Goal: Task Accomplishment & Management: Manage account settings

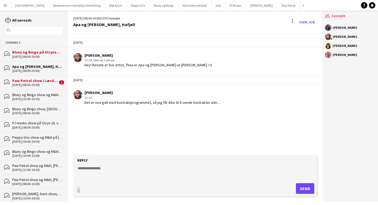
click at [27, 84] on div "[DATE] (08:00-20:00)" at bounding box center [35, 85] width 46 height 4
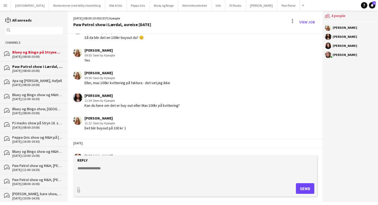
scroll to position [762, 0]
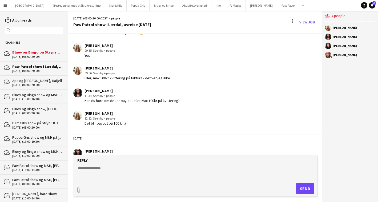
click at [43, 52] on div "Bluey og Bingo på Strynemessa, lørdag 4. oktober" at bounding box center [37, 52] width 50 height 5
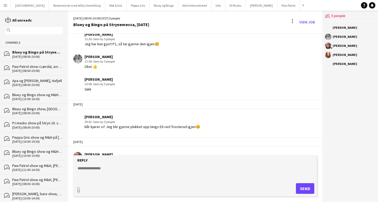
scroll to position [862, 0]
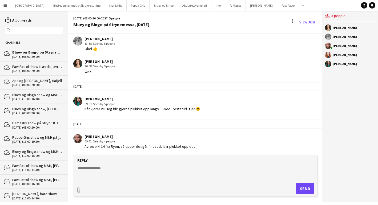
click at [5, 6] on app-icon "Menu" at bounding box center [5, 5] width 4 height 4
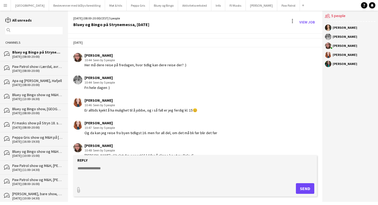
scroll to position [862, 0]
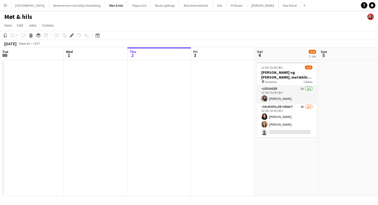
scroll to position [0, 183]
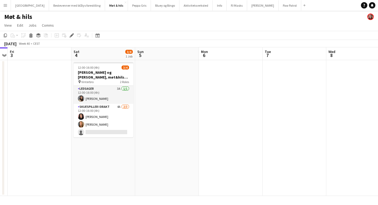
click at [8, 3] on button "Menu" at bounding box center [5, 5] width 11 height 11
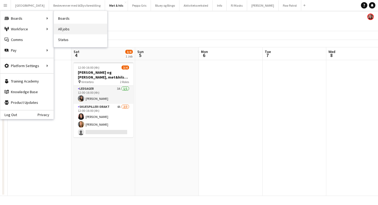
click at [66, 30] on link "All jobs" at bounding box center [80, 29] width 53 height 11
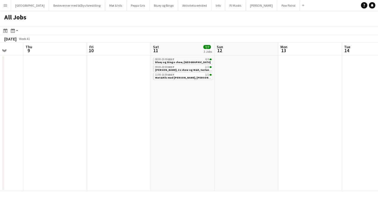
scroll to position [0, 168]
click at [167, 61] on span "Bluey og Bingo show, Meløy kommune" at bounding box center [181, 61] width 55 height 3
click at [165, 67] on span "08:00-20:00 CEST" at bounding box center [163, 67] width 19 height 3
click at [169, 79] on span "Møt&Hils med Dora, Fornebu S" at bounding box center [186, 77] width 65 height 3
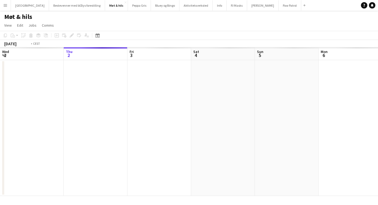
scroll to position [0, 183]
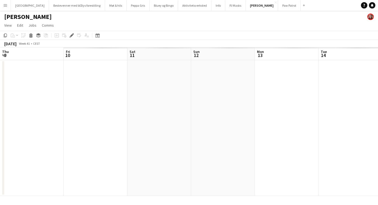
scroll to position [0, 183]
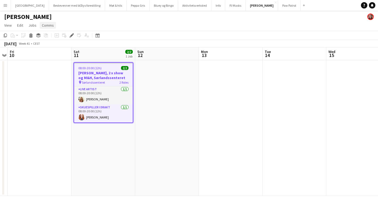
click at [49, 26] on span "Comms" at bounding box center [48, 25] width 12 height 5
click at [55, 48] on span "Create chat" at bounding box center [53, 48] width 19 height 5
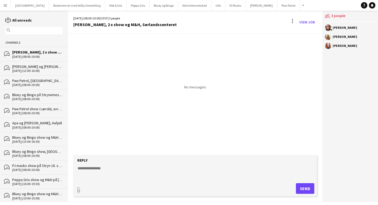
click at [139, 172] on textarea at bounding box center [196, 173] width 238 height 14
type textarea "**********"
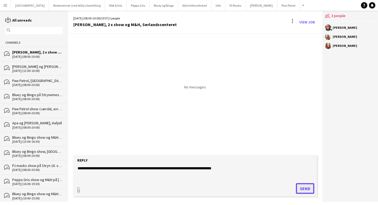
click at [302, 191] on button "Send" at bounding box center [305, 188] width 18 height 11
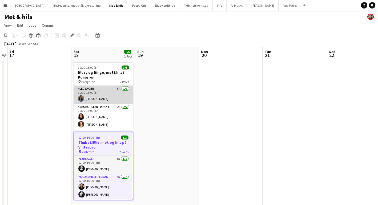
scroll to position [6, 0]
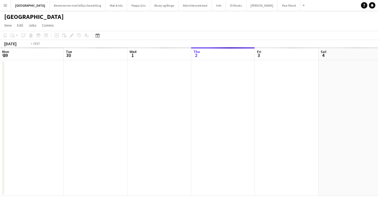
scroll to position [0, 183]
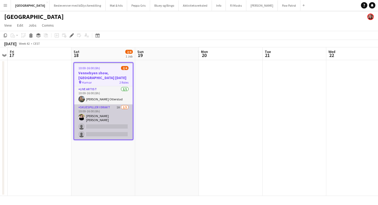
click at [105, 124] on app-card-role "Skuespiller i drakt 1A 1/3 10:00-16:00 (6h) Inga Lu Zhong Cai Dæhli Moberg sing…" at bounding box center [103, 121] width 59 height 35
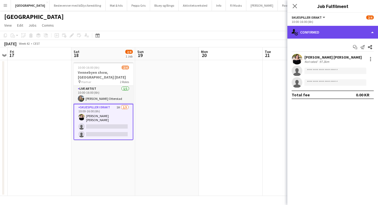
click at [328, 35] on div "single-neutral-actions-check-2 Confirmed" at bounding box center [332, 32] width 91 height 13
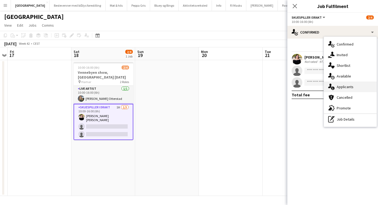
click at [342, 86] on span "Applicants" at bounding box center [344, 86] width 17 height 5
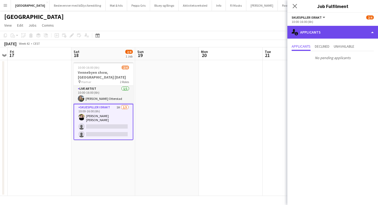
click at [308, 31] on div "single-neutral-actions-information Applicants" at bounding box center [332, 32] width 91 height 13
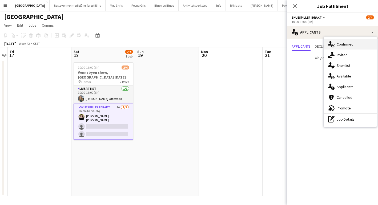
click at [339, 40] on div "single-neutral-actions-check-2 Confirmed" at bounding box center [350, 44] width 53 height 11
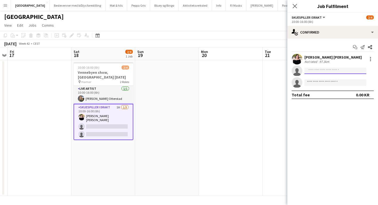
click at [314, 70] on input at bounding box center [335, 71] width 62 height 6
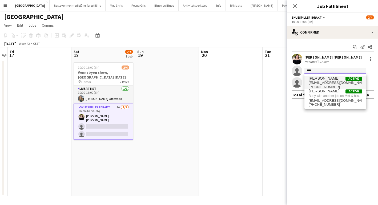
type input "****"
click at [325, 79] on span "Janne Arnøy" at bounding box center [323, 78] width 31 height 5
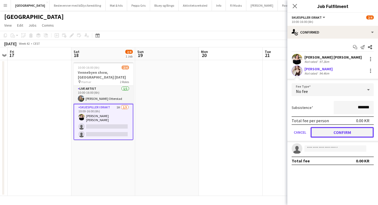
click at [331, 129] on button "Confirm" at bounding box center [341, 132] width 63 height 11
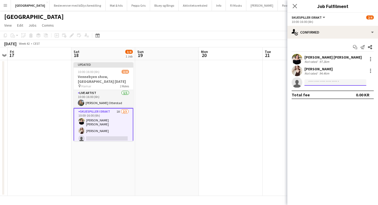
click at [315, 81] on input at bounding box center [335, 82] width 62 height 6
type input "*****"
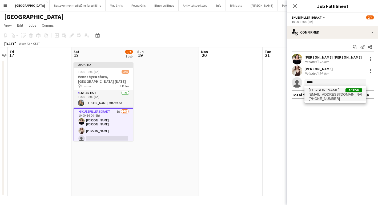
click at [325, 94] on span "victorias.vsr@gmail.com" at bounding box center [334, 94] width 53 height 4
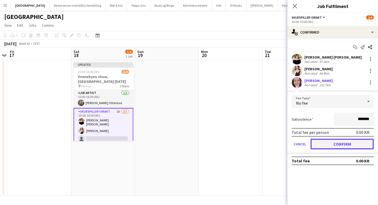
click at [336, 145] on button "Confirm" at bounding box center [341, 144] width 63 height 11
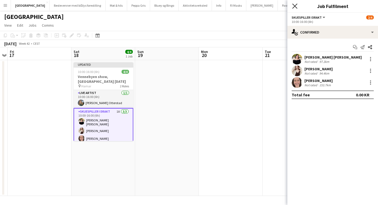
click at [295, 7] on icon at bounding box center [294, 5] width 5 height 5
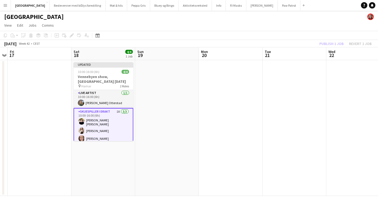
click at [328, 43] on div "Publish 1 job Revert 1 job" at bounding box center [345, 43] width 65 height 7
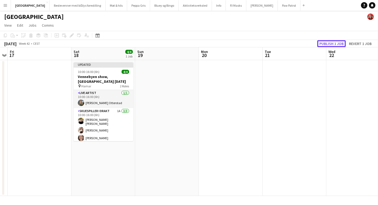
click at [328, 43] on button "Publish 1 job" at bounding box center [331, 43] width 28 height 7
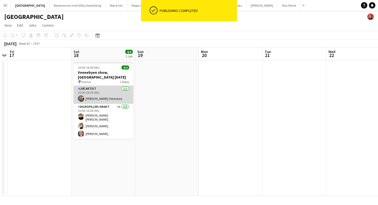
click at [104, 90] on app-card-role "Live artist 1/1 10:00-16:00 (6h) Eline Kastet Otterstad" at bounding box center [103, 95] width 60 height 18
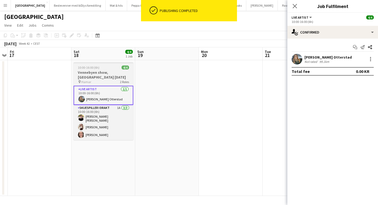
click at [97, 70] on h3 "Vennebyen show, Hamar 18. oktober" at bounding box center [103, 75] width 60 height 10
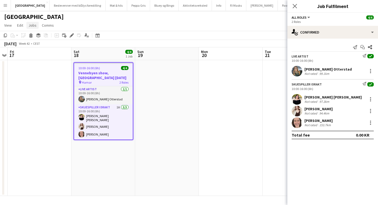
click at [33, 25] on span "Jobs" at bounding box center [32, 25] width 8 height 5
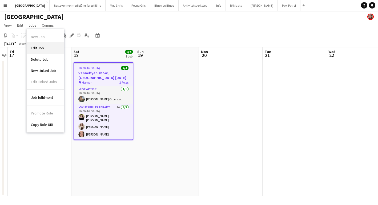
click at [42, 48] on span "Edit Job" at bounding box center [37, 48] width 13 height 5
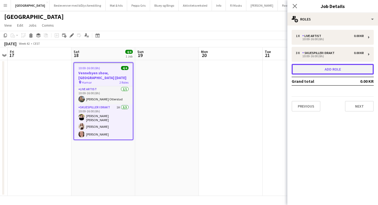
click at [319, 72] on button "Add role" at bounding box center [332, 69] width 82 height 11
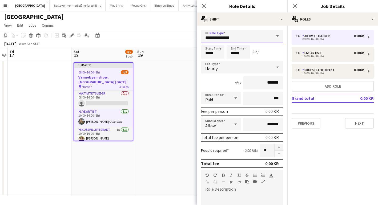
click at [243, 38] on input "**********" at bounding box center [242, 36] width 82 height 13
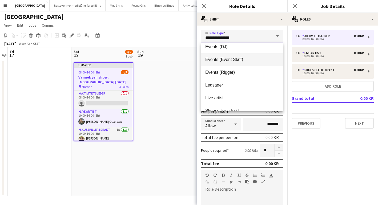
scroll to position [22, 0]
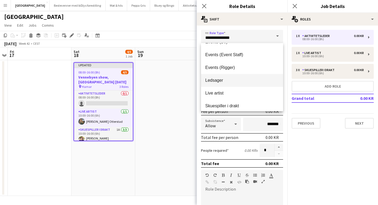
click at [239, 82] on span "Ledsager" at bounding box center [241, 80] width 73 height 5
type input "********"
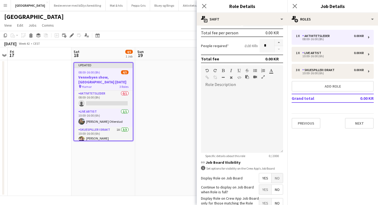
scroll to position [108, 0]
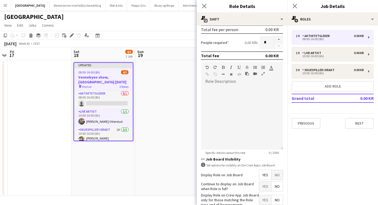
click at [264, 184] on span "Yes" at bounding box center [265, 187] width 12 height 10
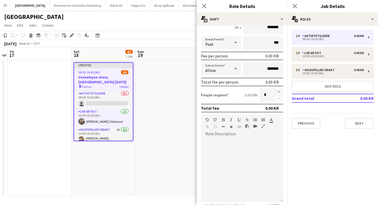
scroll to position [0, 0]
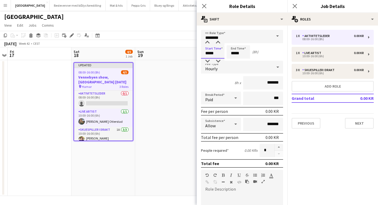
drag, startPoint x: 217, startPoint y: 55, endPoint x: 181, endPoint y: 50, distance: 36.3
click at [182, 50] on body "Menu Boards Boards Boards All jobs Status Workforce Workforce My Workforce Recr…" at bounding box center [189, 102] width 378 height 205
type input "*****"
click at [208, 81] on div "6h x *******" at bounding box center [242, 82] width 82 height 13
click at [217, 68] on div "Hourly" at bounding box center [236, 67] width 71 height 13
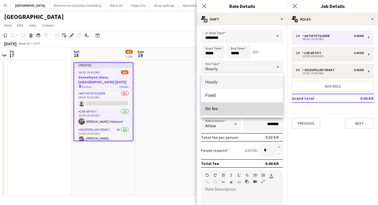
click at [227, 109] on span "No fee" at bounding box center [241, 108] width 73 height 5
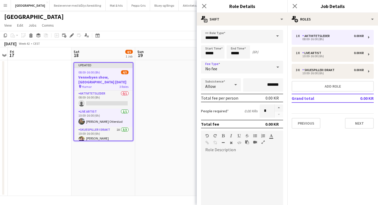
scroll to position [101, 0]
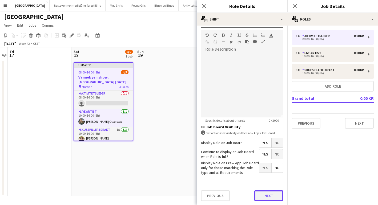
click at [268, 197] on button "Next" at bounding box center [268, 195] width 29 height 11
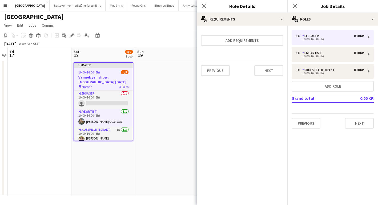
scroll to position [0, 0]
click at [269, 73] on button "Next" at bounding box center [268, 70] width 29 height 11
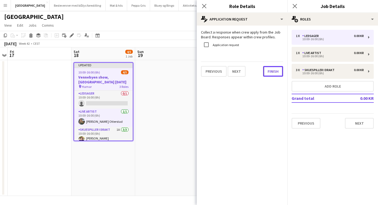
click at [269, 73] on button "Finish" at bounding box center [273, 71] width 20 height 11
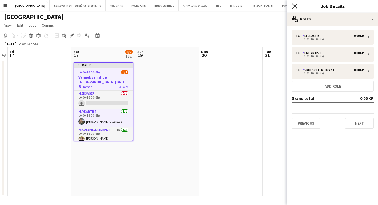
click at [297, 8] on icon "Close pop-in" at bounding box center [294, 5] width 5 height 5
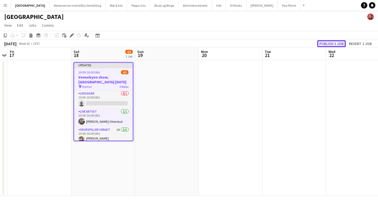
click at [328, 45] on button "Publish 1 job" at bounding box center [331, 43] width 28 height 7
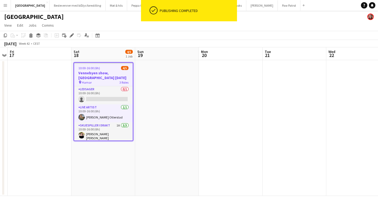
click at [99, 70] on app-job-card "10:00-16:00 (6h) 4/5 Vennebyen show, Hamar 18. oktober pin Hamar 3 Roles Ledsag…" at bounding box center [103, 101] width 60 height 79
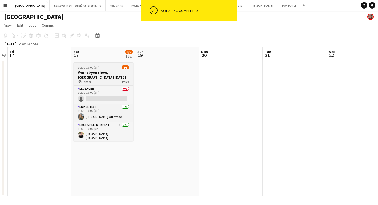
click at [99, 70] on h3 "Vennebyen show, Hamar 18. oktober" at bounding box center [103, 75] width 60 height 10
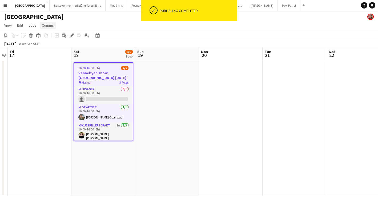
click at [47, 24] on span "Comms" at bounding box center [48, 25] width 12 height 5
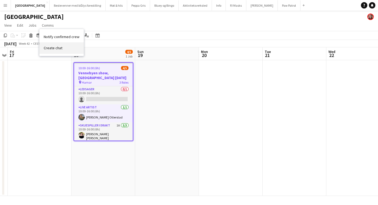
click at [50, 48] on span "Create chat" at bounding box center [53, 48] width 19 height 5
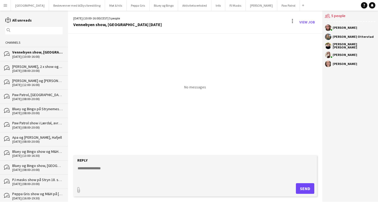
click at [141, 171] on textarea at bounding box center [196, 173] width 238 height 14
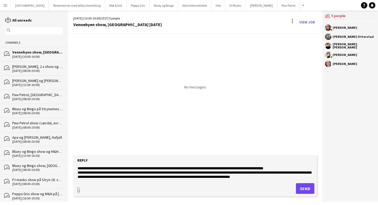
paste textarea "**********"
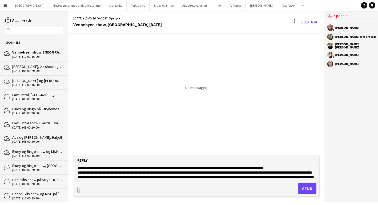
scroll to position [8, 0]
click at [145, 173] on textarea "**********" at bounding box center [196, 173] width 238 height 14
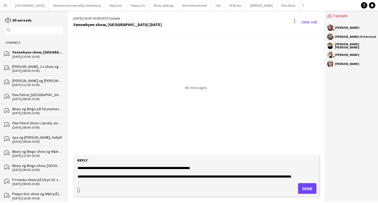
scroll to position [30, 0]
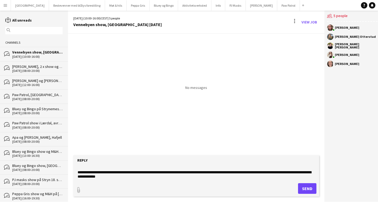
type textarea "**********"
click at [302, 187] on button "Send" at bounding box center [307, 188] width 18 height 11
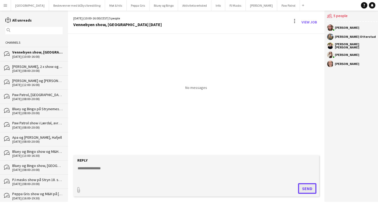
scroll to position [0, 0]
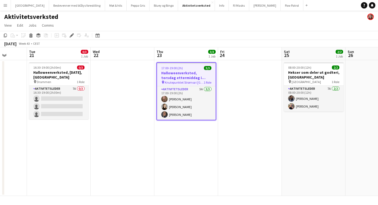
scroll to position [0, 160]
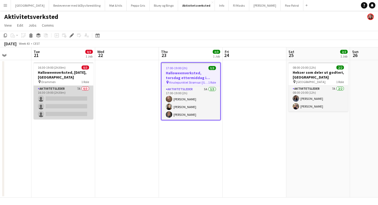
click at [62, 87] on app-card-role "Aktivitetsleder 7A 0/3 16:30-19:00 (2h30m) single-neutral-actions single-neutra…" at bounding box center [64, 103] width 60 height 34
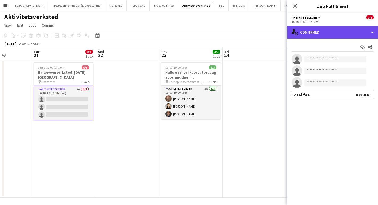
click at [314, 34] on div "single-neutral-actions-check-2 Confirmed" at bounding box center [332, 32] width 91 height 13
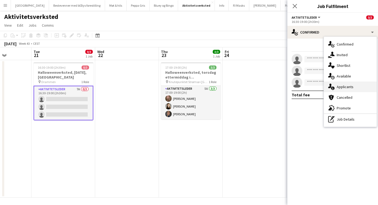
click at [343, 86] on span "Applicants" at bounding box center [344, 86] width 17 height 5
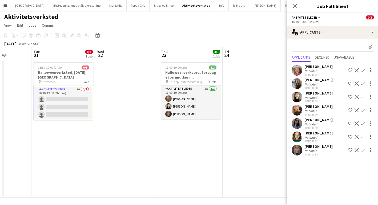
click at [362, 139] on app-icon "Confirm" at bounding box center [363, 137] width 4 height 4
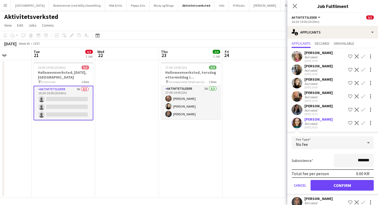
scroll to position [15, 0]
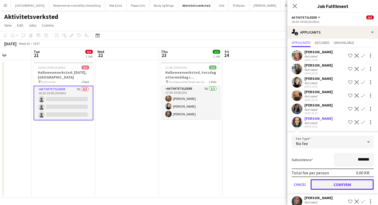
click at [344, 188] on button "Confirm" at bounding box center [341, 184] width 63 height 11
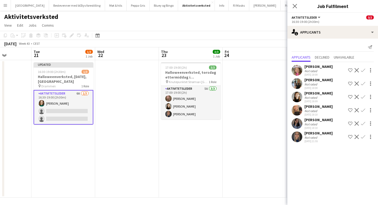
scroll to position [0, 0]
click at [362, 112] on app-icon "Confirm" at bounding box center [363, 110] width 4 height 4
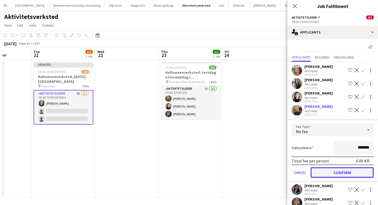
click at [337, 176] on button "Confirm" at bounding box center [341, 172] width 63 height 11
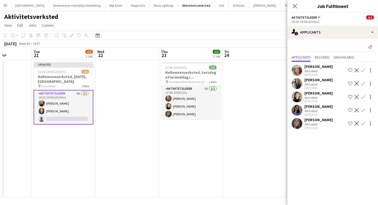
click at [363, 99] on app-icon "Confirm" at bounding box center [363, 97] width 4 height 4
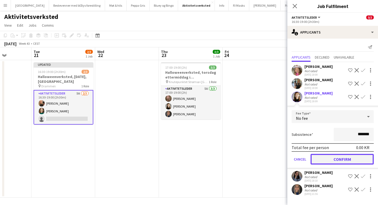
click at [333, 163] on button "Confirm" at bounding box center [341, 159] width 63 height 11
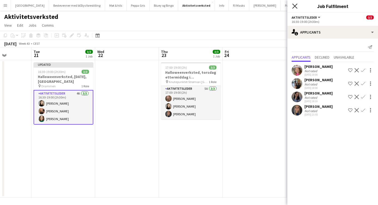
click at [294, 7] on icon "Close pop-in" at bounding box center [294, 5] width 5 height 5
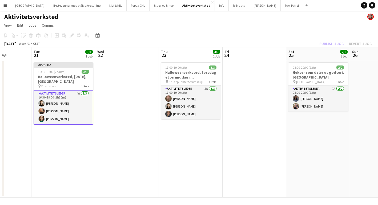
click at [322, 43] on div "Publish 1 job Revert 1 job" at bounding box center [345, 43] width 65 height 7
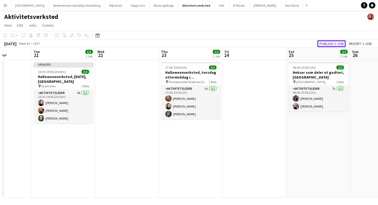
click at [322, 43] on button "Publish 1 job" at bounding box center [331, 43] width 28 height 7
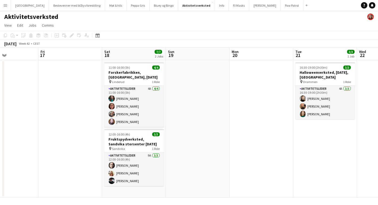
scroll to position [0, 150]
